Goal: Task Accomplishment & Management: Use online tool/utility

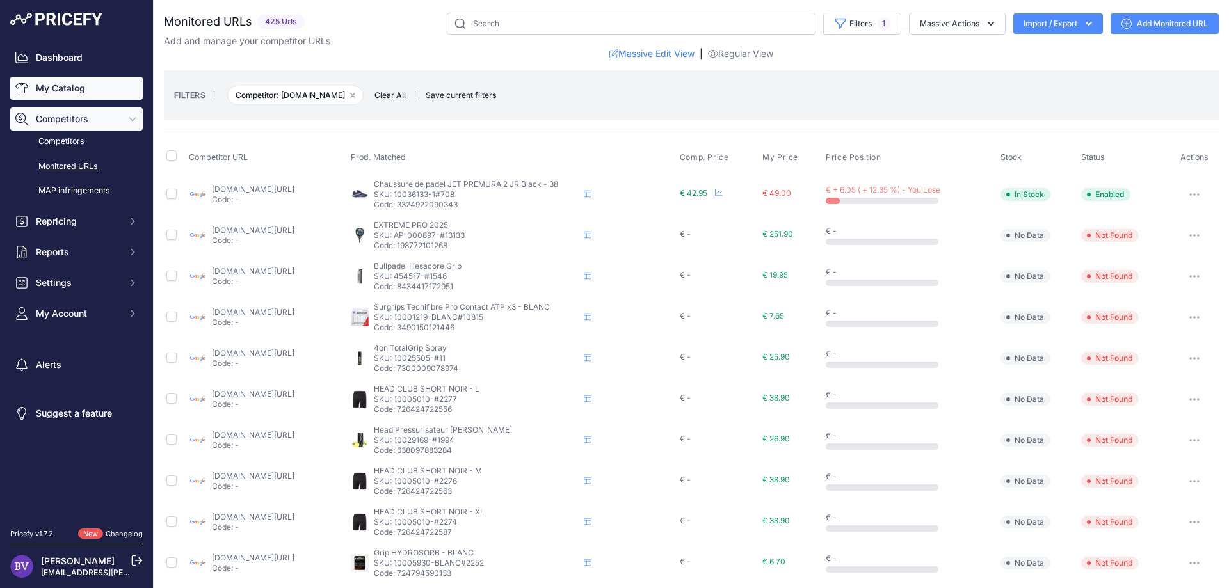
click at [55, 88] on link "My Catalog" at bounding box center [76, 88] width 133 height 23
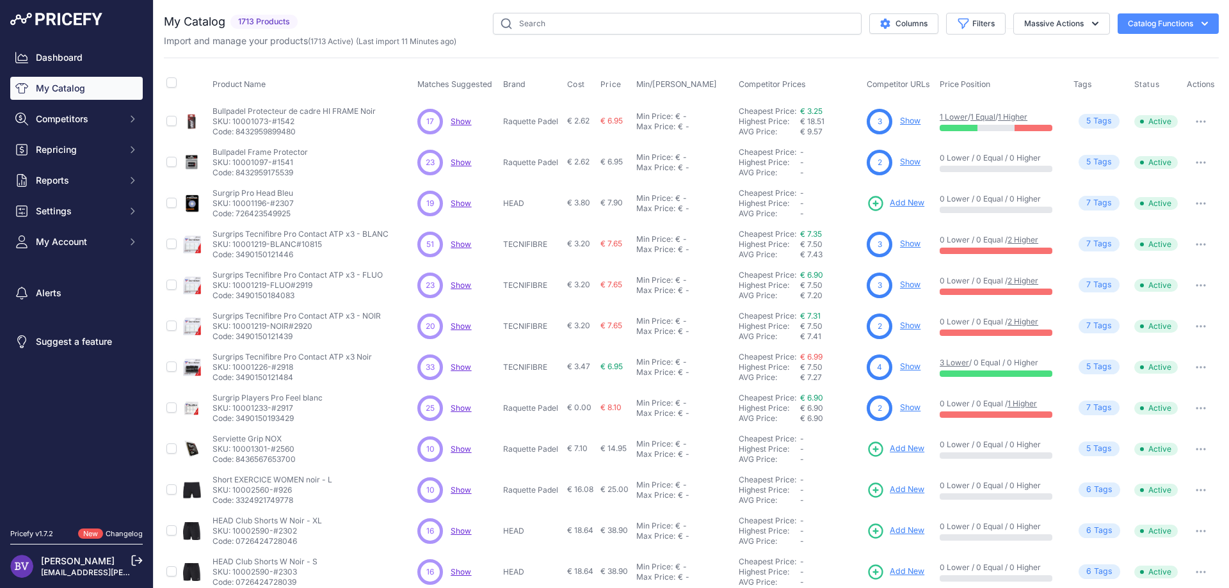
click at [458, 123] on span "Show" at bounding box center [461, 122] width 20 height 10
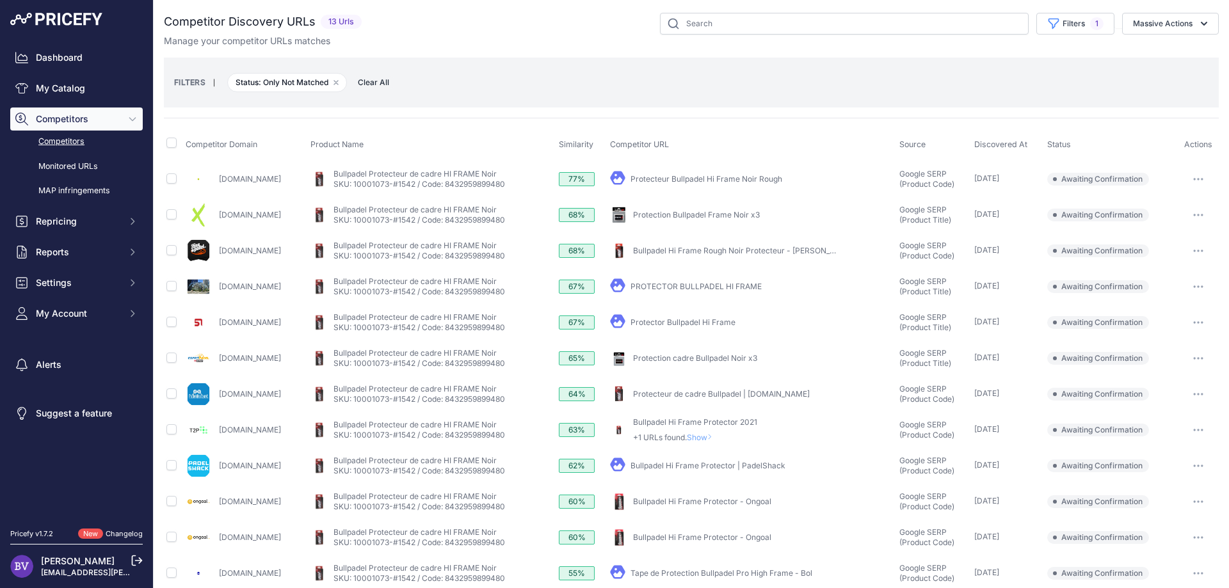
click at [1202, 250] on icon "button" at bounding box center [1198, 251] width 10 height 3
click at [1161, 278] on button "Confirm match" at bounding box center [1163, 278] width 105 height 20
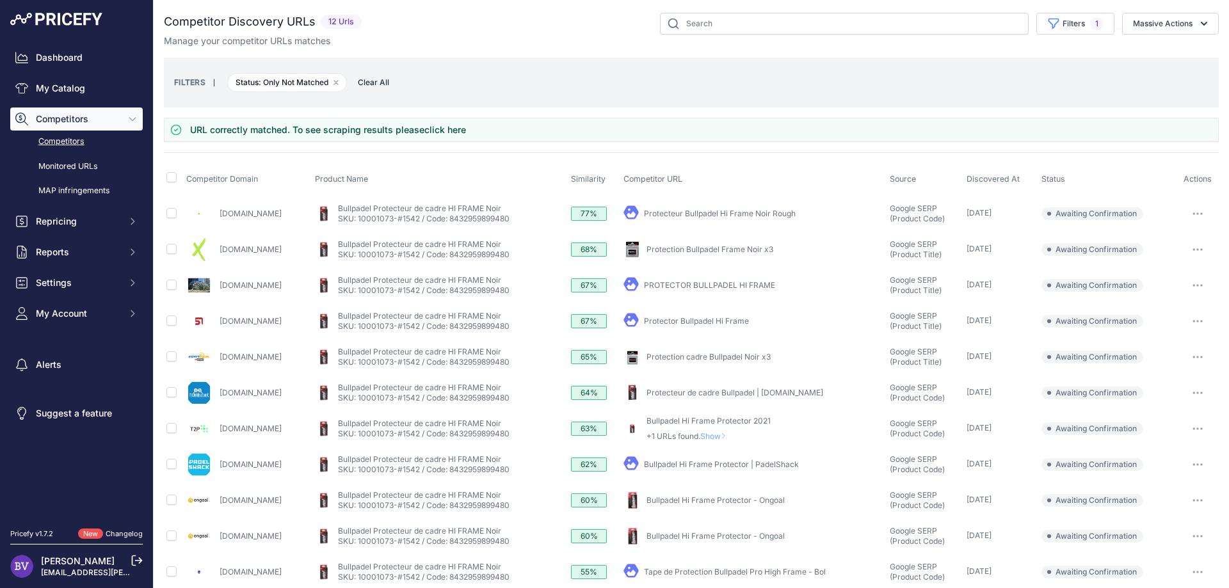
scroll to position [50, 0]
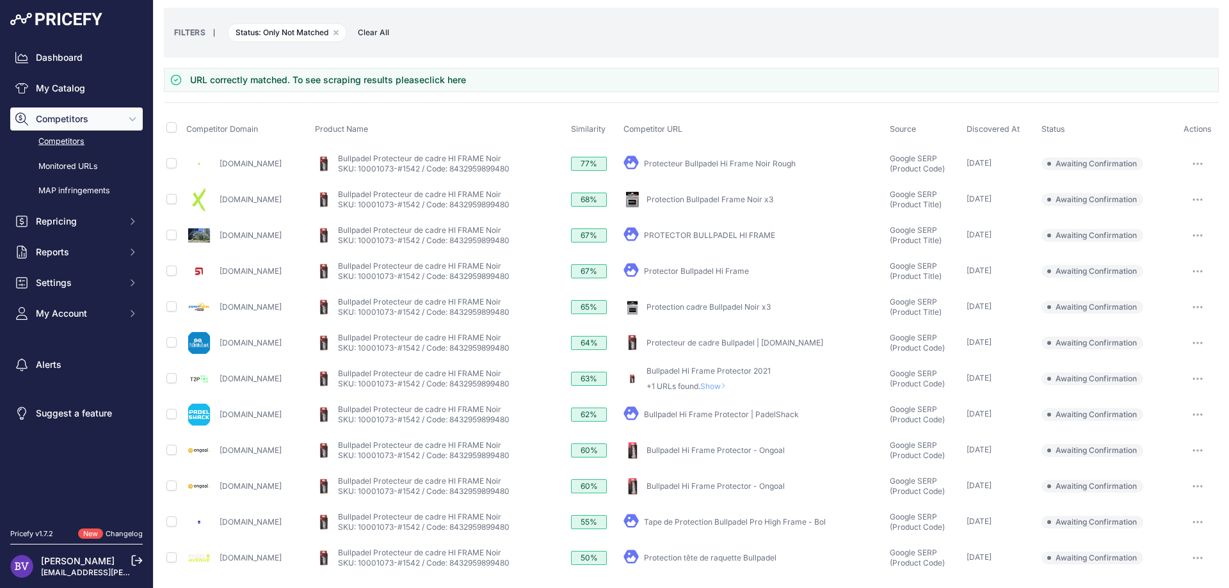
click at [738, 163] on link "Protecteur Bullpadel Hi Frame Noir Rough" at bounding box center [720, 164] width 152 height 10
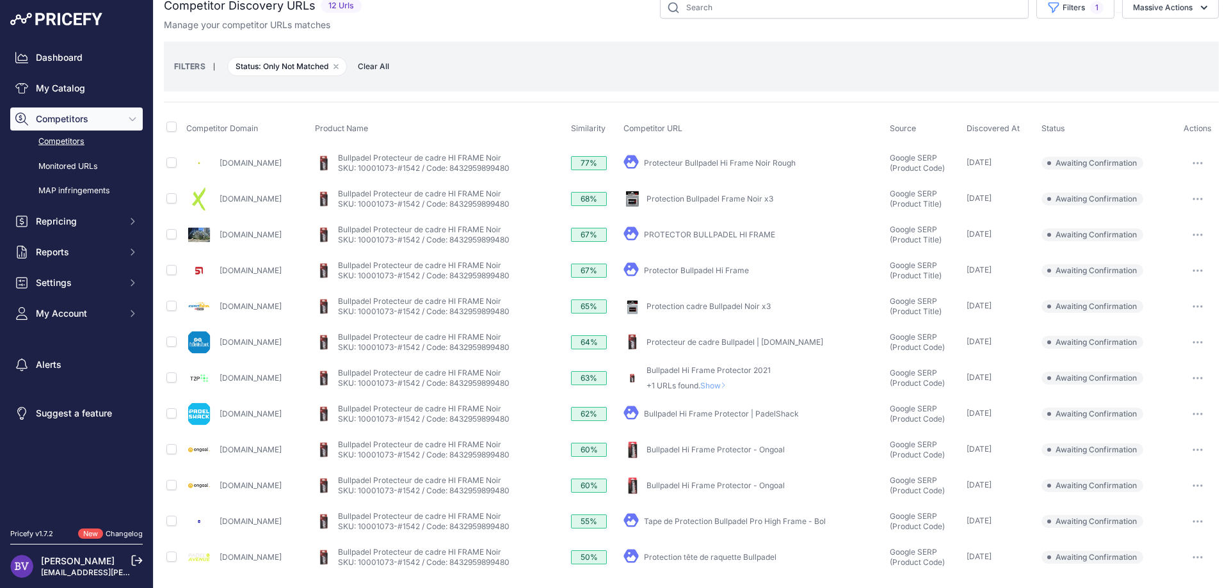
scroll to position [15, 0]
click at [1198, 157] on button "button" at bounding box center [1198, 164] width 26 height 18
click at [1149, 189] on button "Confirm match" at bounding box center [1163, 191] width 105 height 20
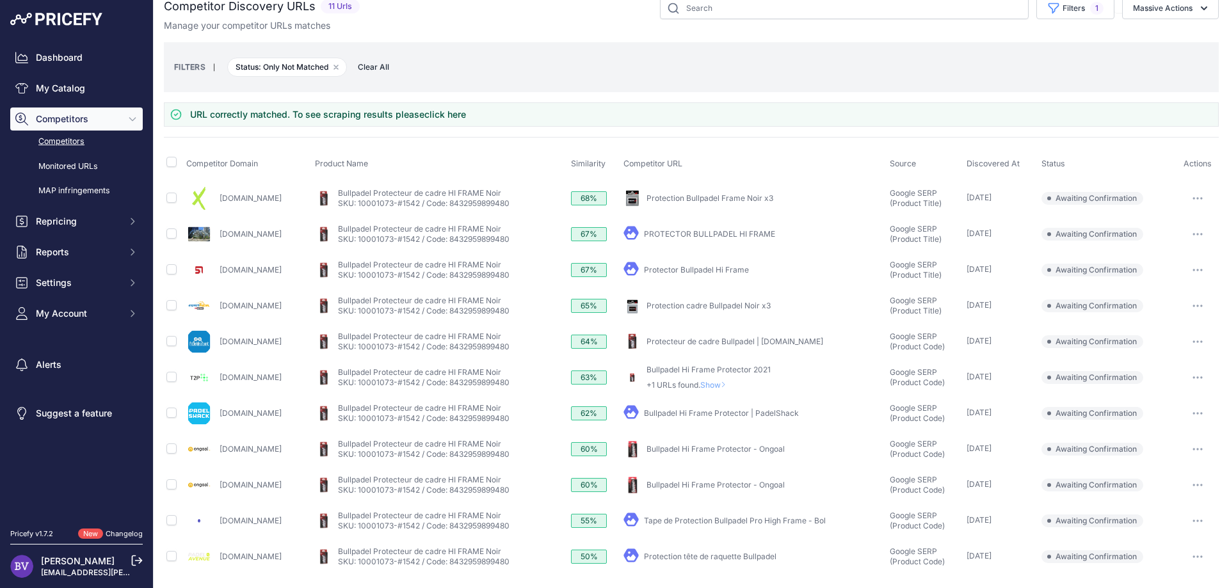
scroll to position [0, 0]
